Goal: Answer question/provide support

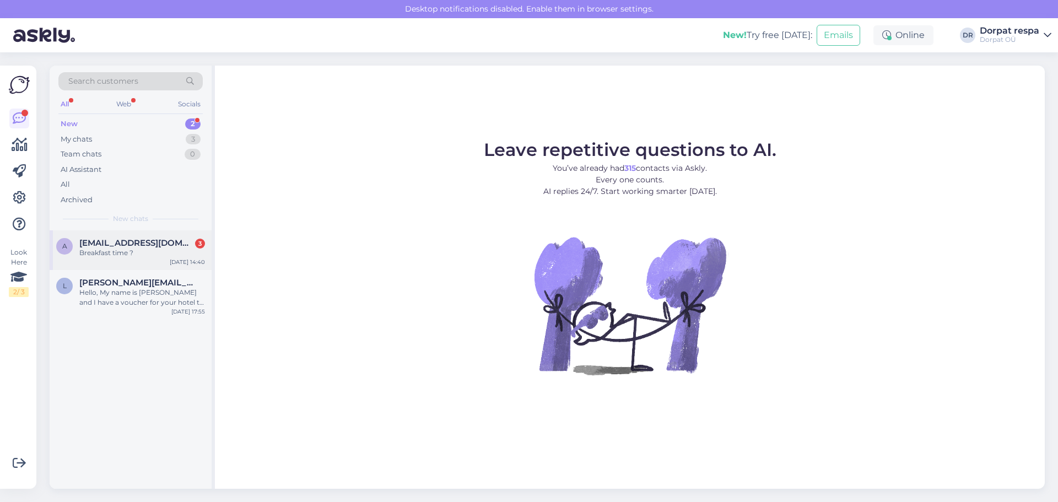
click at [118, 258] on div "a [EMAIL_ADDRESS][DOMAIN_NAME] 3 Breakfast time ? [DATE] 14:40" at bounding box center [131, 250] width 162 height 40
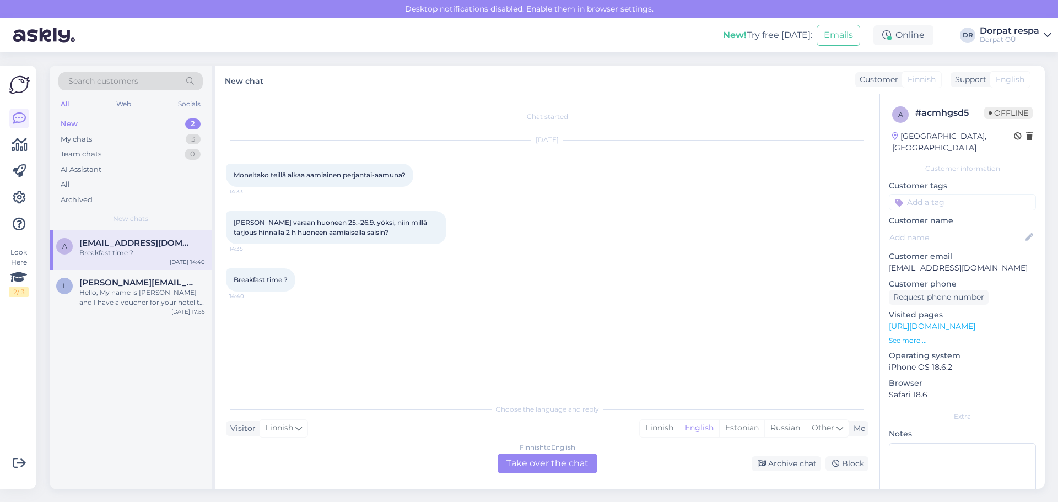
click at [558, 463] on div "Finnish to English Take over the chat" at bounding box center [548, 464] width 100 height 20
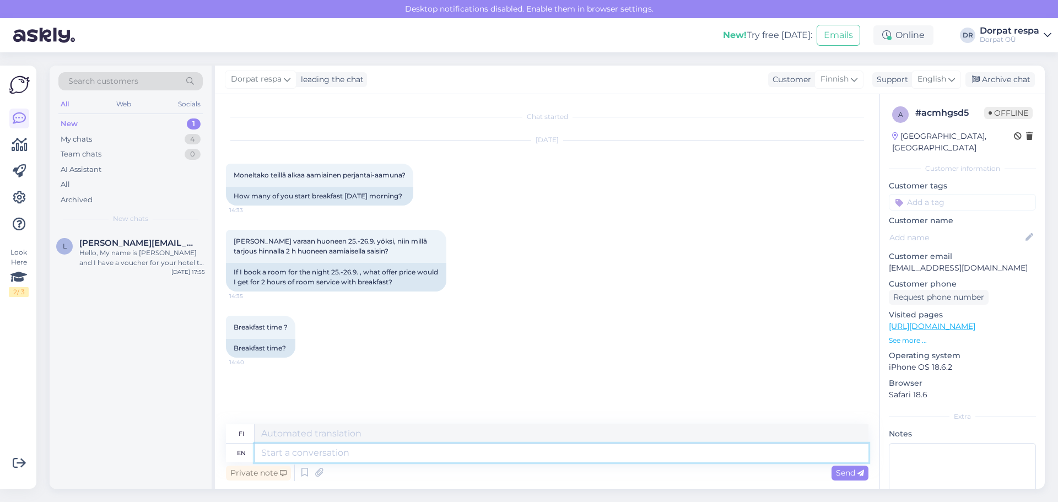
click at [359, 454] on textarea at bounding box center [562, 453] width 614 height 19
type textarea "The"
type textarea "The breakfast"
type textarea "Aamiainen"
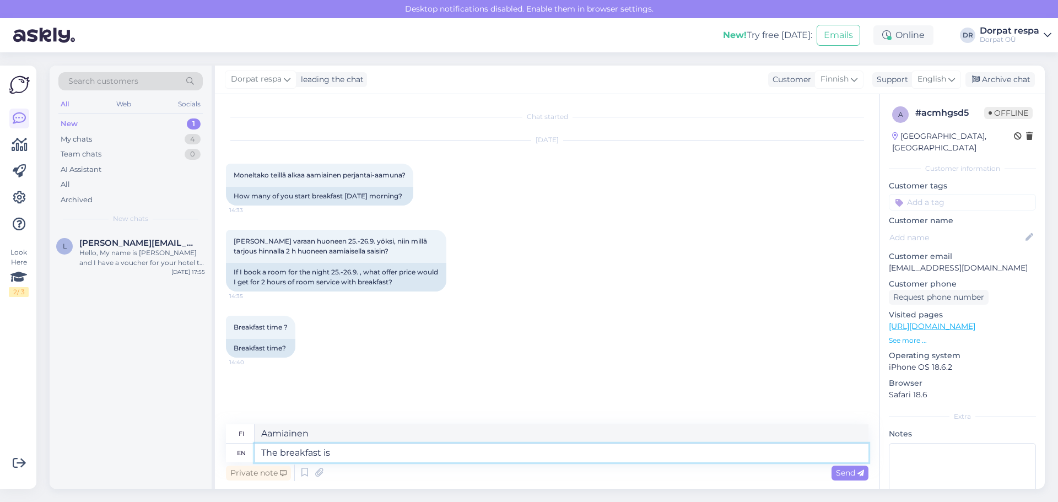
type textarea "The breakfast is f"
type textarea "Aamiainen on"
type textarea "The breakfast is from"
type textarea "Aamiainen on peräisin"
type textarea "The breakfast is from 7"
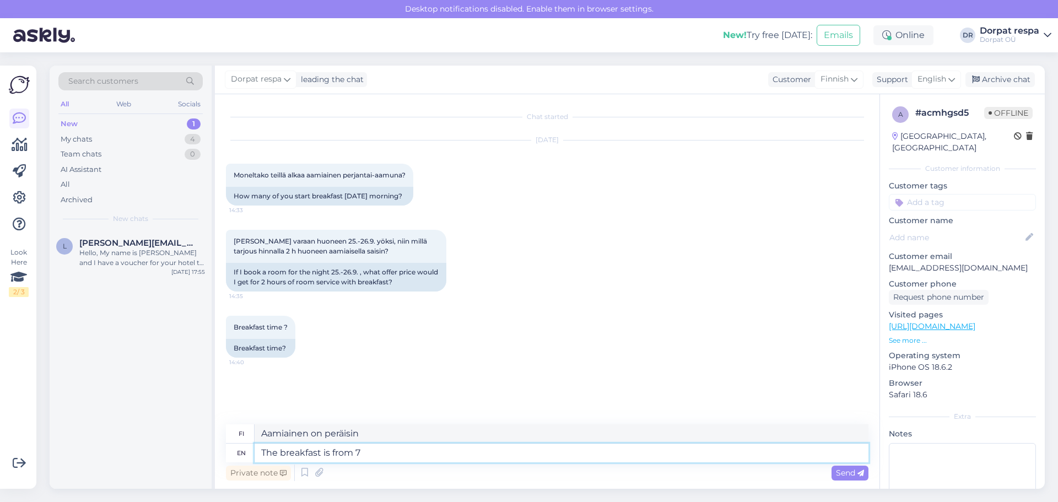
type textarea "Aamiainen on tarjolla klo 7 alkaen"
type textarea "The breakfast is from 7 until"
type textarea "Aamiainen on tarjolla klo 7–"
click at [395, 454] on textarea "The breakfast is from 7 until" at bounding box center [562, 453] width 614 height 19
type textarea "The breakfast is from 7 until 10."
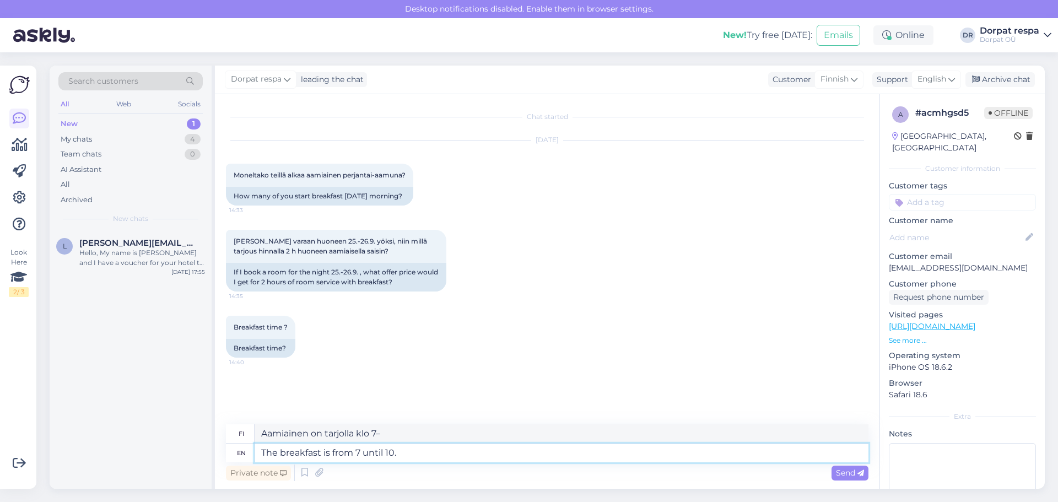
type textarea "Aamiainen on tarjolla klo 7-10."
